Goal: Information Seeking & Learning: Learn about a topic

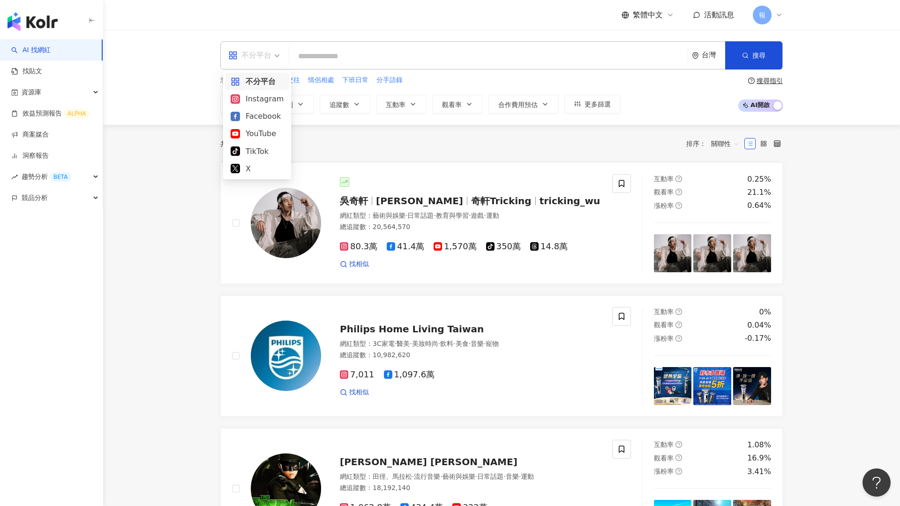
click at [269, 54] on div "不分平台" at bounding box center [249, 55] width 43 height 15
click at [388, 135] on div "共 10,000+ 筆 排序： 關聯性" at bounding box center [501, 144] width 563 height 38
click at [589, 105] on span "更多篩選" at bounding box center [598, 104] width 26 height 8
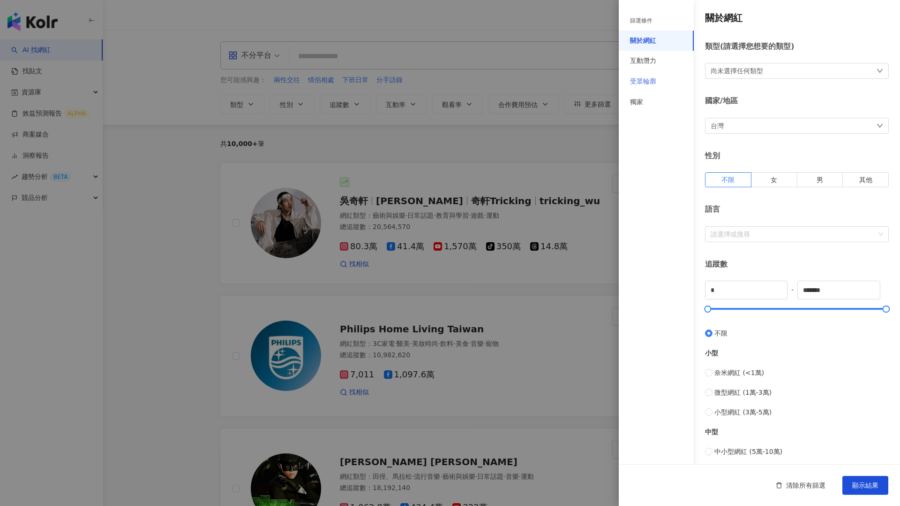
click at [664, 76] on div "受眾輪廓" at bounding box center [656, 81] width 75 height 21
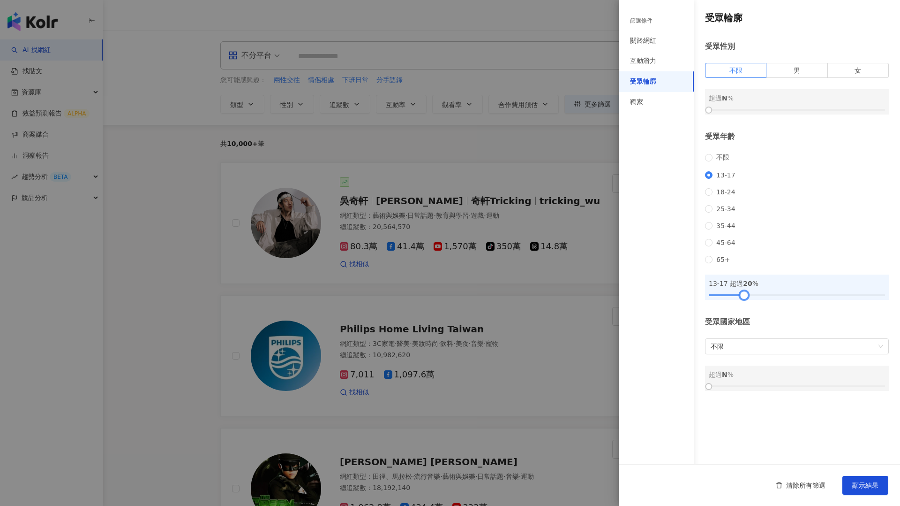
drag, startPoint x: 710, startPoint y: 310, endPoint x: 752, endPoint y: 310, distance: 41.7
click at [747, 297] on div at bounding box center [744, 294] width 5 height 5
drag, startPoint x: 752, startPoint y: 310, endPoint x: 787, endPoint y: 311, distance: 35.6
click at [780, 297] on div at bounding box center [777, 294] width 5 height 5
click at [866, 485] on span "顯示結果" at bounding box center [866, 485] width 26 height 8
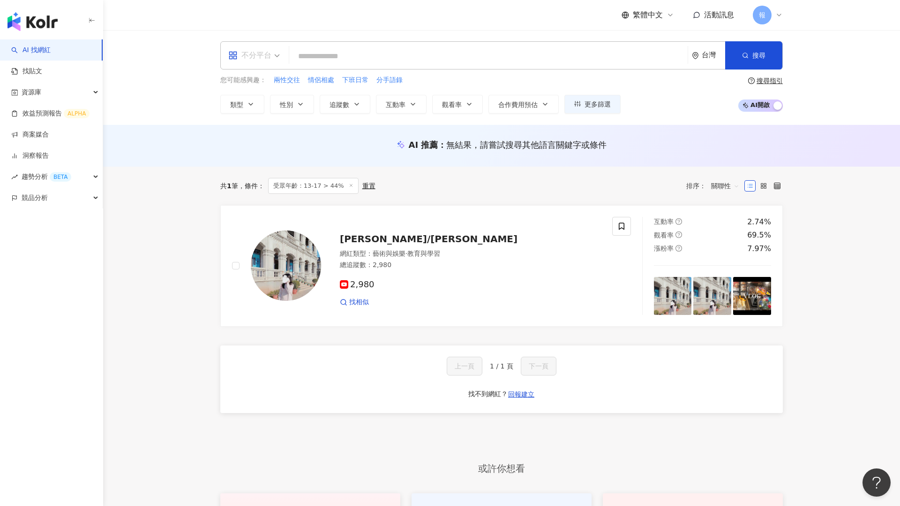
click at [264, 54] on div "不分平台" at bounding box center [249, 55] width 43 height 15
click at [263, 101] on div "Instagram" at bounding box center [257, 99] width 53 height 12
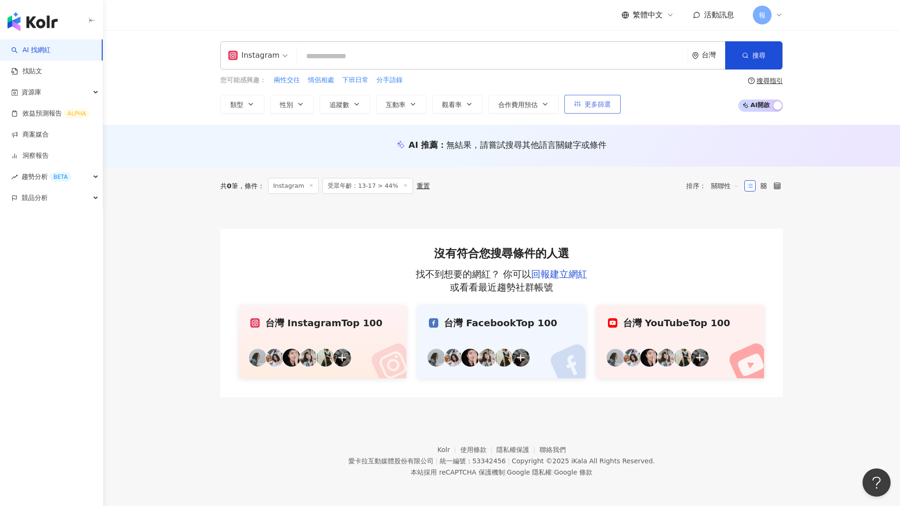
click at [598, 105] on span "更多篩選" at bounding box center [598, 104] width 26 height 8
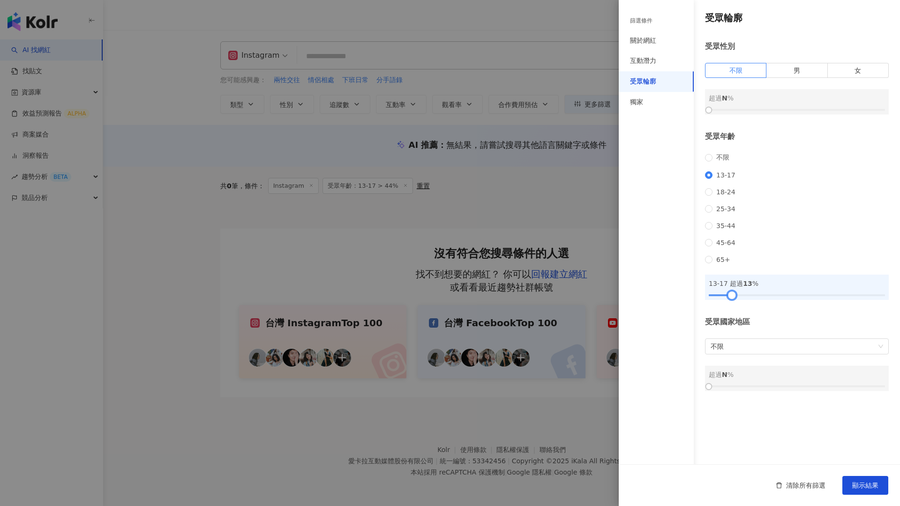
drag, startPoint x: 788, startPoint y: 312, endPoint x: 733, endPoint y: 313, distance: 55.4
click at [733, 297] on div at bounding box center [731, 294] width 5 height 5
click at [878, 488] on span "顯示結果" at bounding box center [866, 485] width 26 height 8
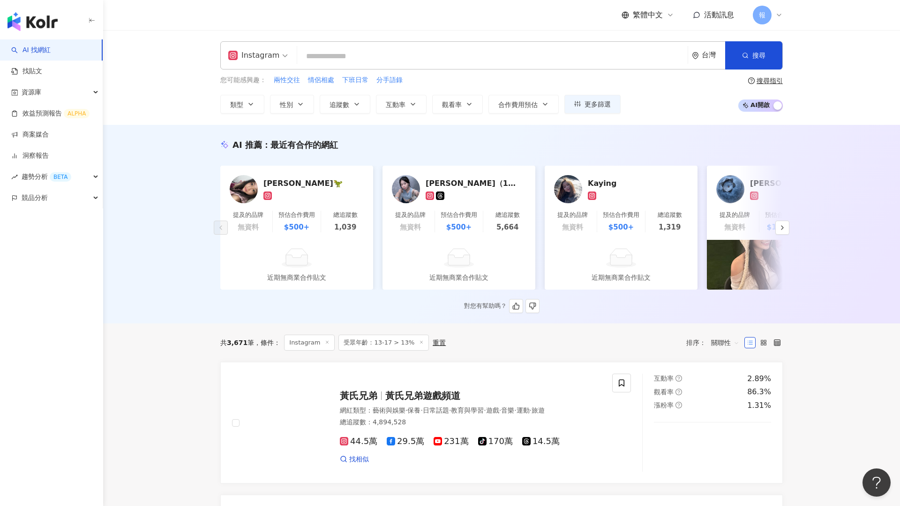
scroll to position [204, 0]
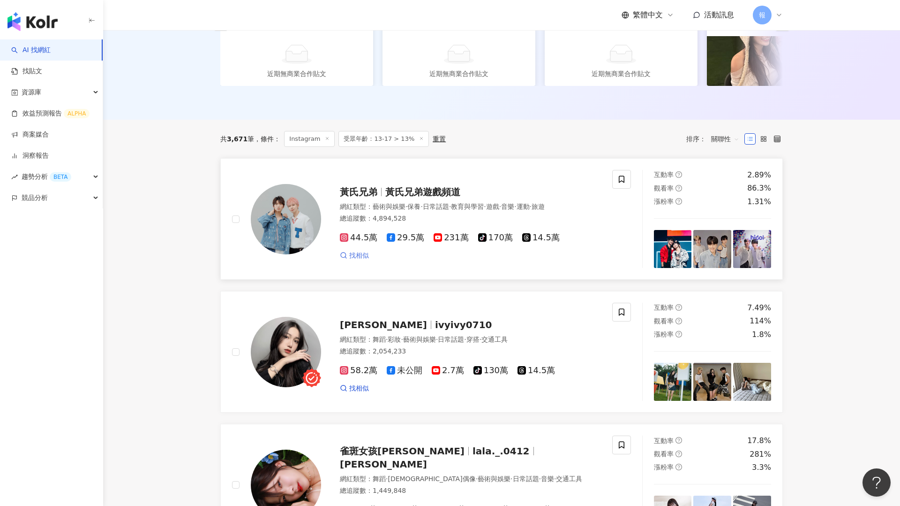
click at [357, 255] on span "找相似" at bounding box center [359, 255] width 20 height 9
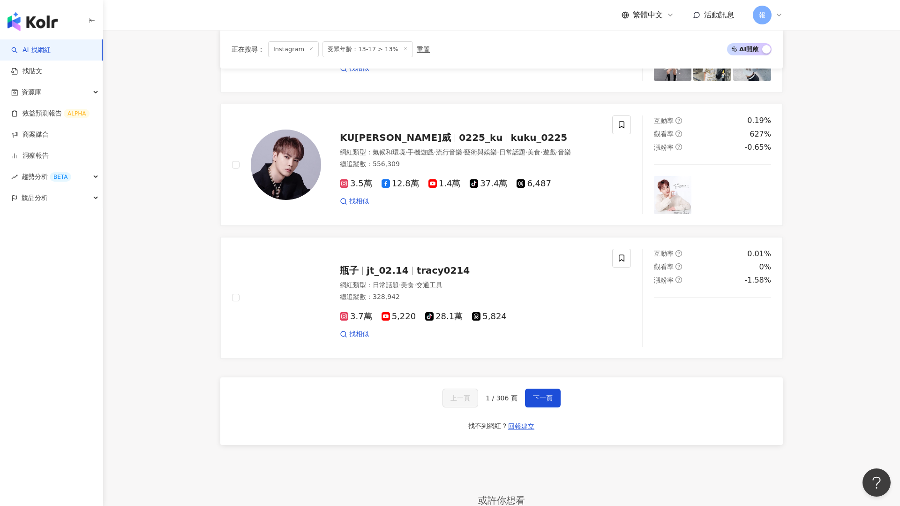
scroll to position [1659, 0]
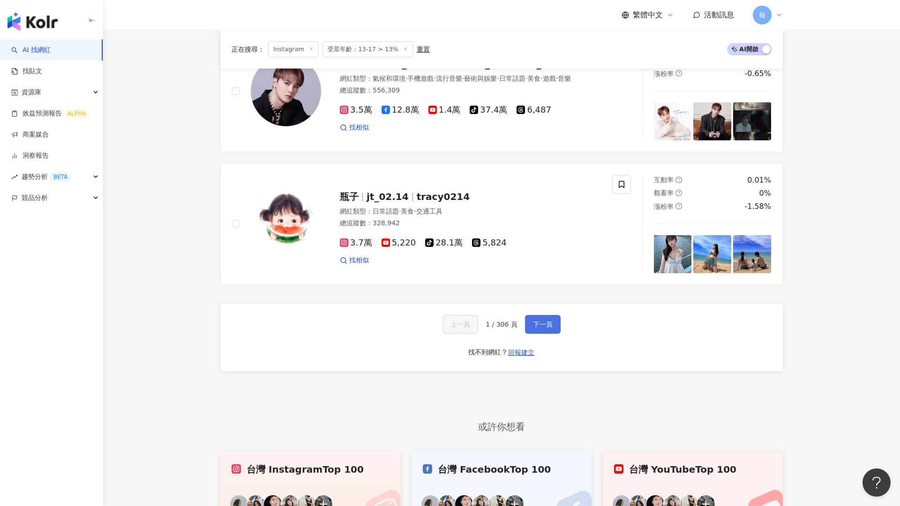
click at [537, 325] on span "下一頁" at bounding box center [543, 324] width 20 height 8
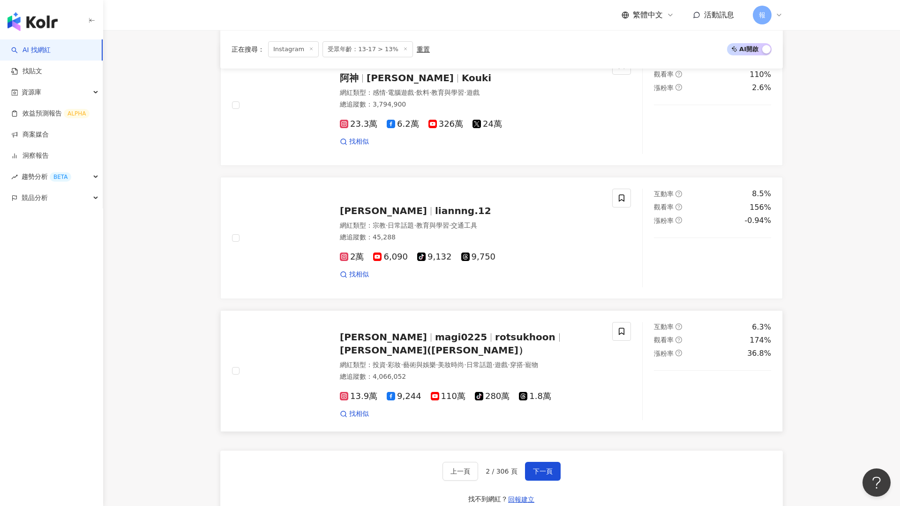
scroll to position [1493, 0]
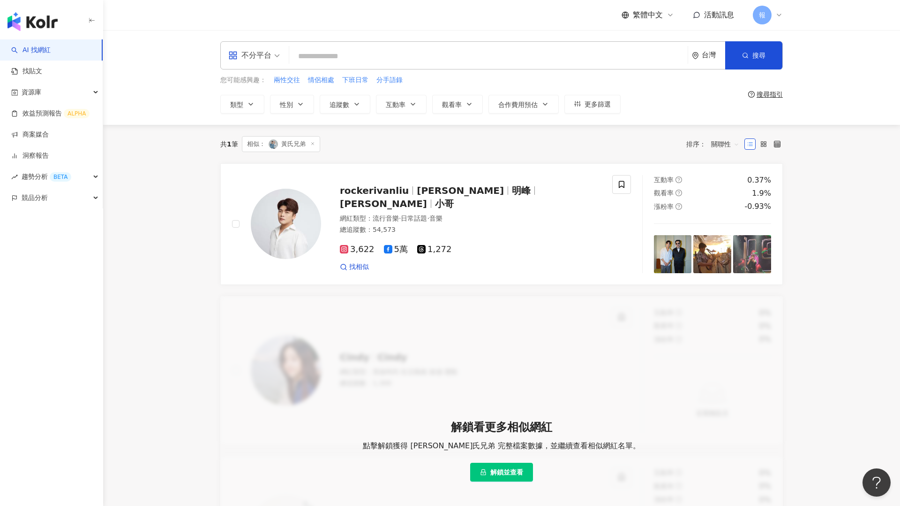
click at [361, 59] on input "search" at bounding box center [488, 56] width 391 height 18
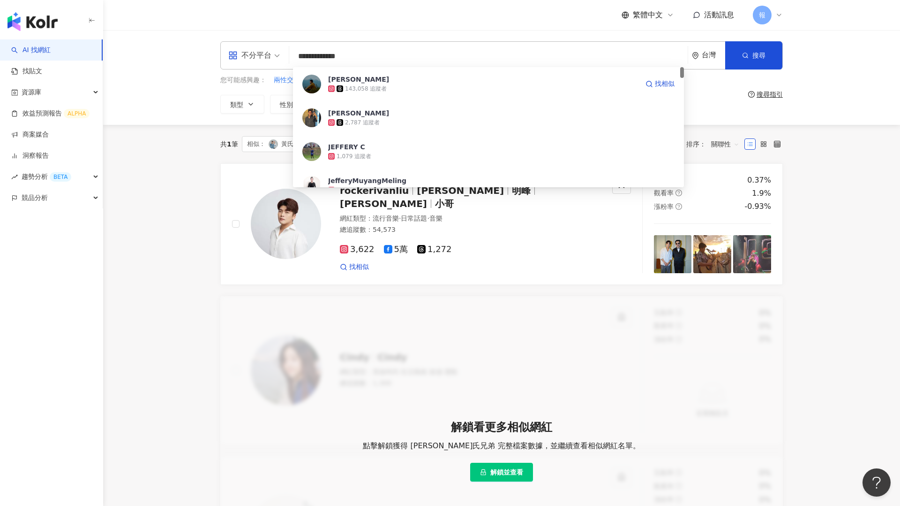
type input "**********"
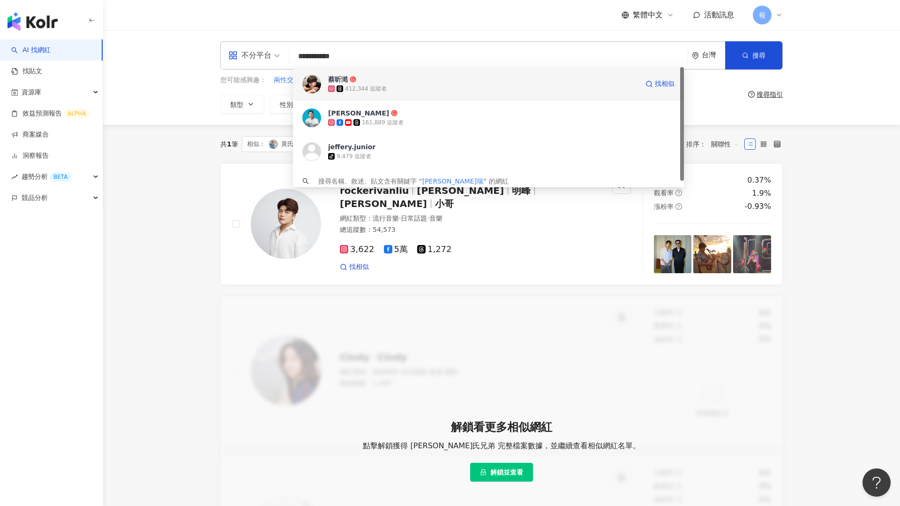
click at [390, 91] on div "412,344 追蹤者" at bounding box center [483, 88] width 310 height 9
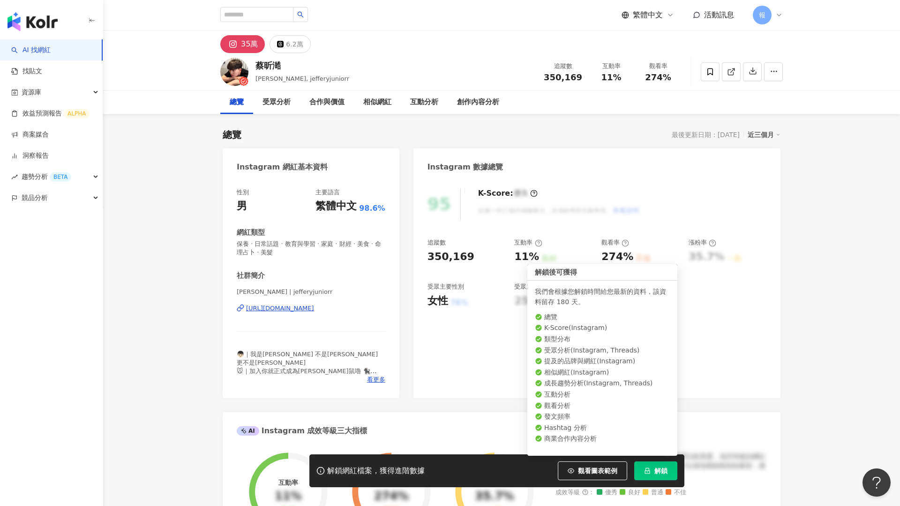
click at [651, 471] on button "解鎖" at bounding box center [656, 470] width 43 height 19
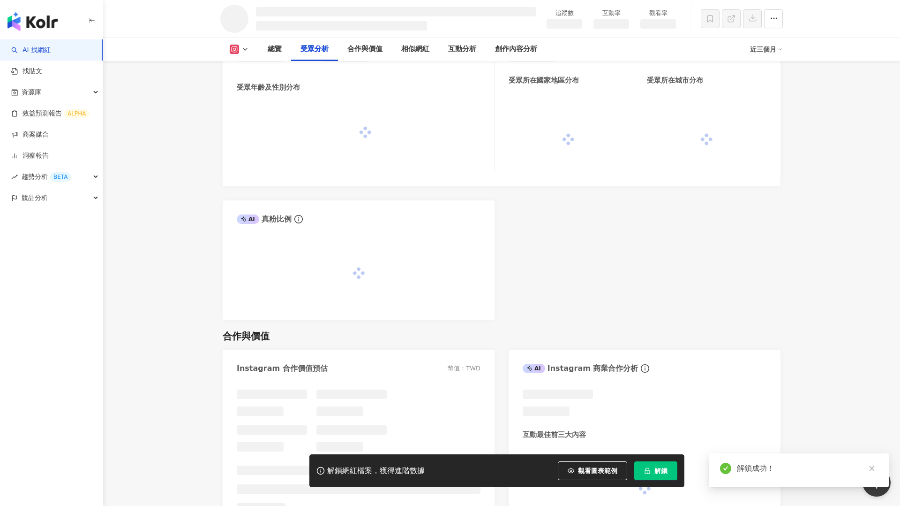
scroll to position [800, 0]
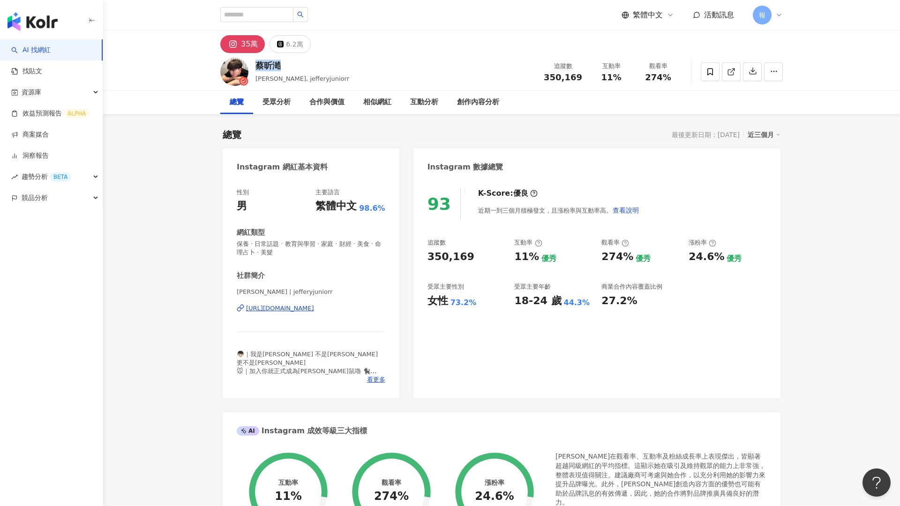
drag, startPoint x: 256, startPoint y: 66, endPoint x: 290, endPoint y: 66, distance: 34.2
click at [290, 66] on div "蔡昕澔" at bounding box center [303, 66] width 94 height 12
copy div "蔡昕澔"
click at [314, 304] on div "[URL][DOMAIN_NAME]" at bounding box center [280, 308] width 68 height 8
